Goal: Navigation & Orientation: Find specific page/section

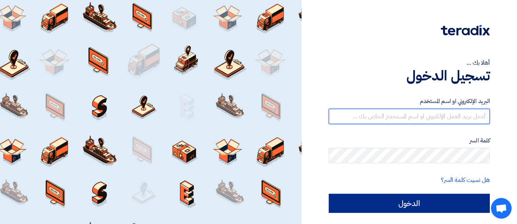
type input "[EMAIL_ADDRESS][DOMAIN_NAME]"
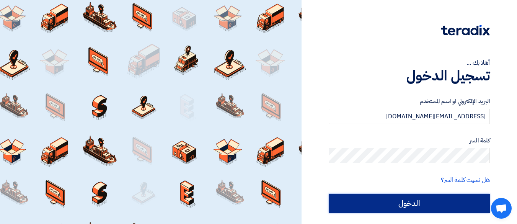
click at [374, 201] on input "الدخول" at bounding box center [409, 203] width 161 height 19
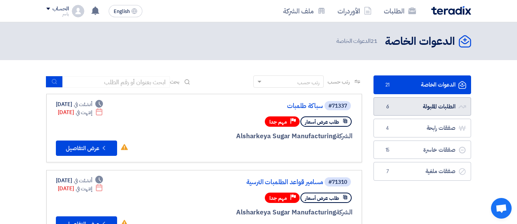
click at [407, 107] on link "الطلبات المقبولة الطلبات المقبولة 6" at bounding box center [423, 106] width 98 height 19
